Goal: Check status: Check status

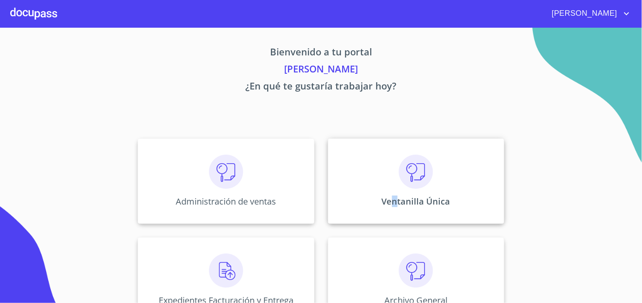
click at [391, 197] on p "Ventanilla Única" at bounding box center [416, 202] width 69 height 12
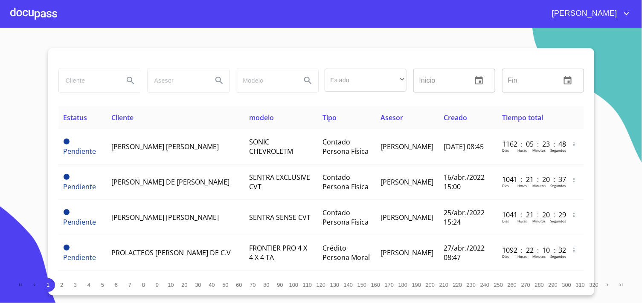
click at [78, 81] on input "search" at bounding box center [88, 80] width 58 height 23
type input "[PERSON_NAME]"
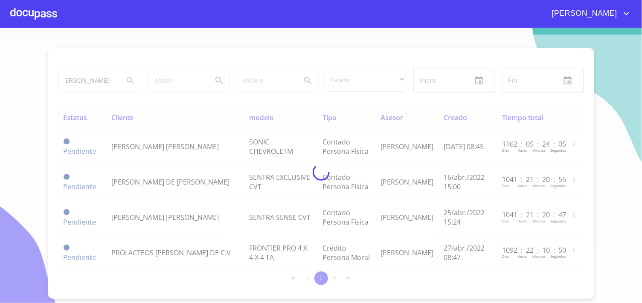
scroll to position [0, 0]
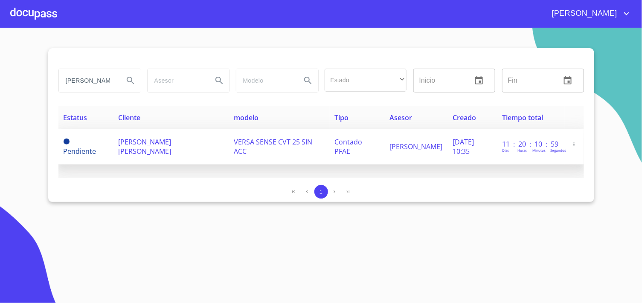
click at [171, 143] on span "[PERSON_NAME] [PERSON_NAME]" at bounding box center [144, 146] width 53 height 19
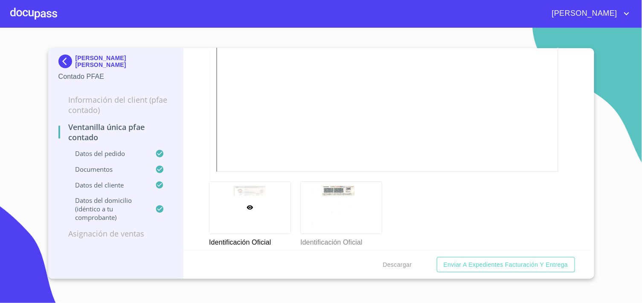
scroll to position [469, 0]
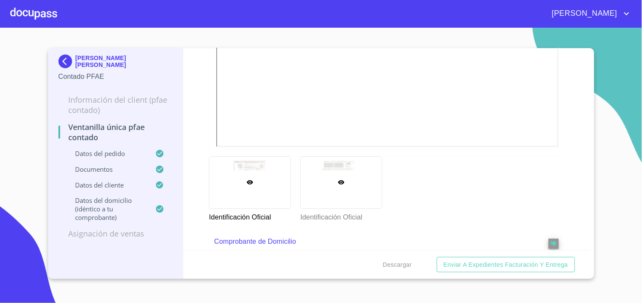
click at [320, 183] on div at bounding box center [341, 182] width 81 height 51
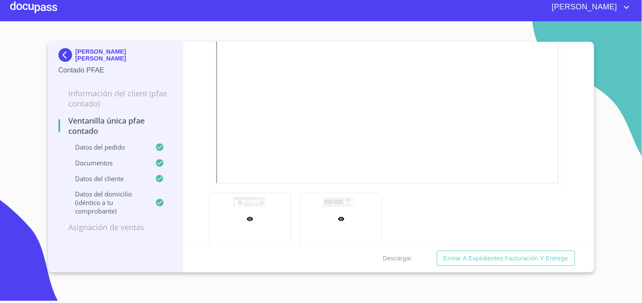
click at [254, 210] on div at bounding box center [249, 219] width 81 height 51
click at [65, 53] on img at bounding box center [66, 55] width 17 height 14
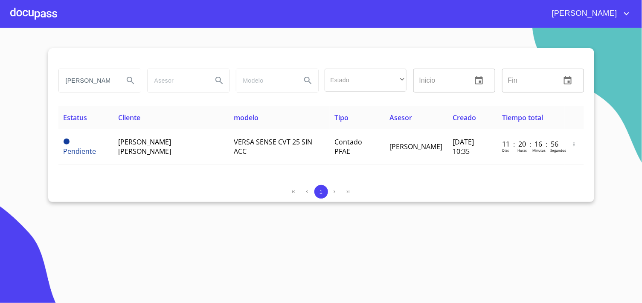
scroll to position [0, 12]
drag, startPoint x: 62, startPoint y: 82, endPoint x: 193, endPoint y: 84, distance: 130.9
click at [171, 85] on div "[PERSON_NAME] Estado ​ ​ Inicio ​ Fin ​" at bounding box center [321, 80] width 532 height 31
type input "[PERSON_NAME]"
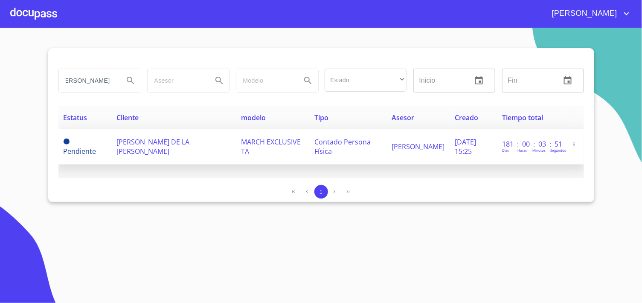
scroll to position [0, 0]
click at [189, 143] on span "[PERSON_NAME] DE LA [PERSON_NAME]" at bounding box center [152, 146] width 73 height 19
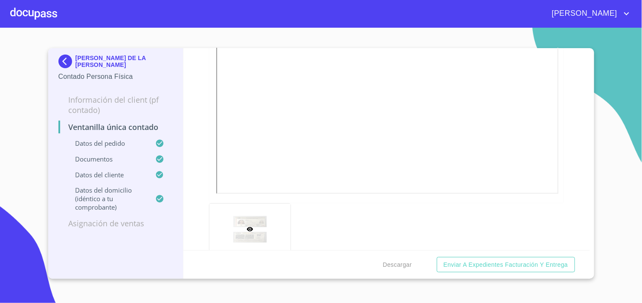
scroll to position [426, 0]
